Goal: Find specific page/section: Find specific page/section

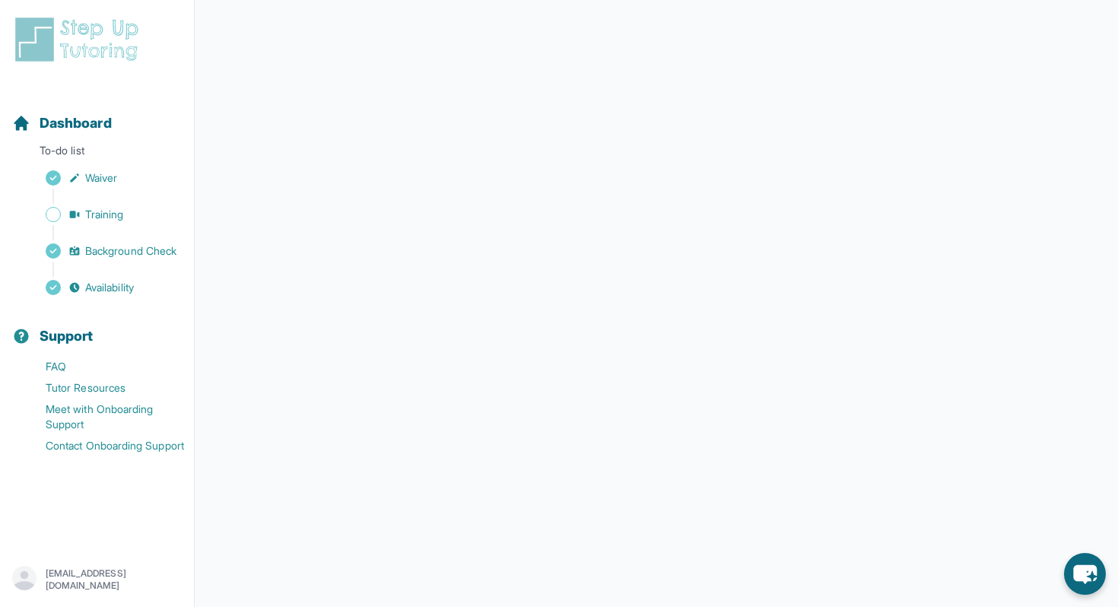
scroll to position [127, 0]
click at [108, 218] on span "Training" at bounding box center [104, 214] width 39 height 15
